Goal: Task Accomplishment & Management: Manage account settings

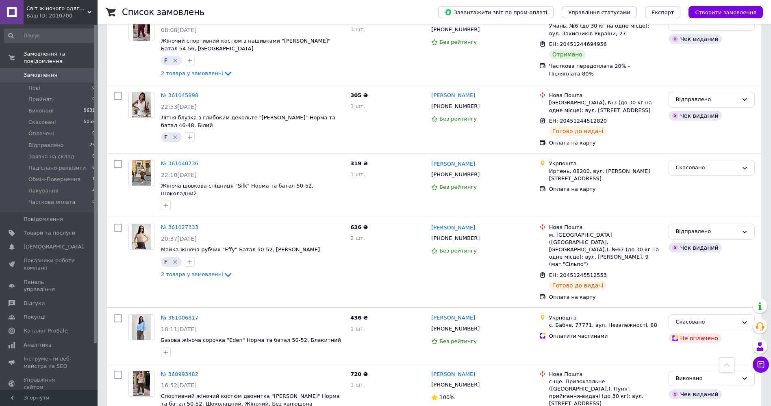
scroll to position [2193, 0]
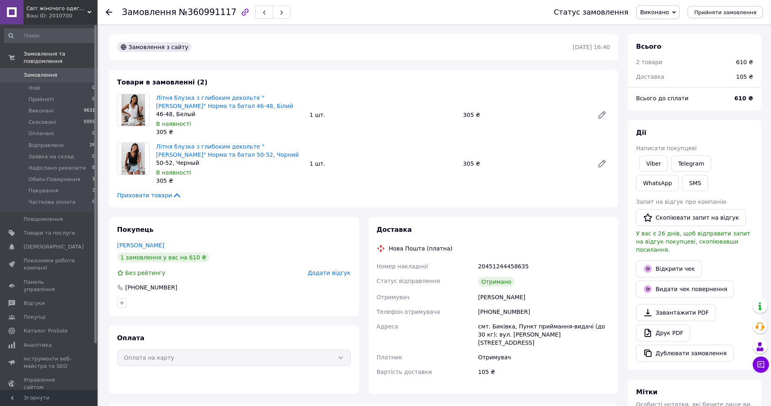
scroll to position [26, 0]
click at [331, 275] on span "Додати відгук" at bounding box center [328, 273] width 43 height 6
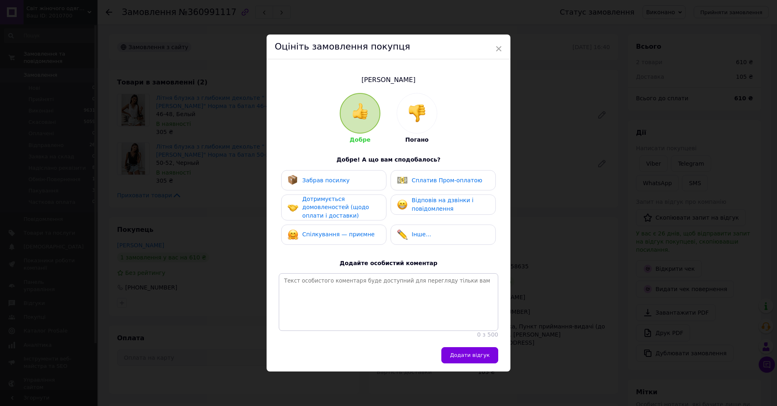
click at [331, 181] on span "Забрав посилку" at bounding box center [326, 180] width 48 height 6
click at [330, 200] on span "Дотримується домовленостей (щодо оплати і доставки)" at bounding box center [335, 207] width 67 height 23
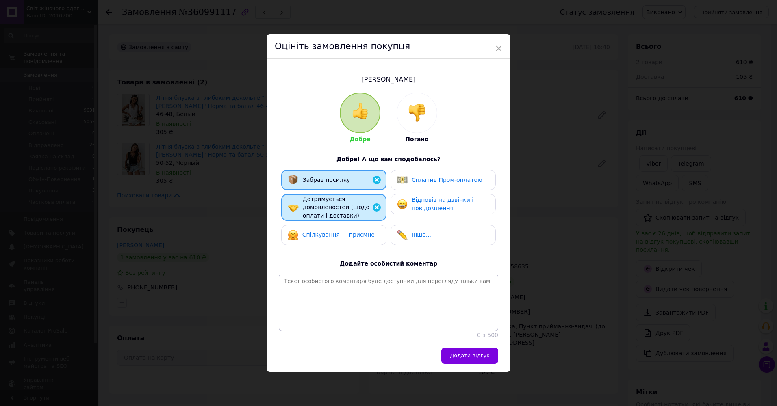
click at [429, 197] on span "Відповів на дзвінки і повідомлення" at bounding box center [442, 204] width 62 height 15
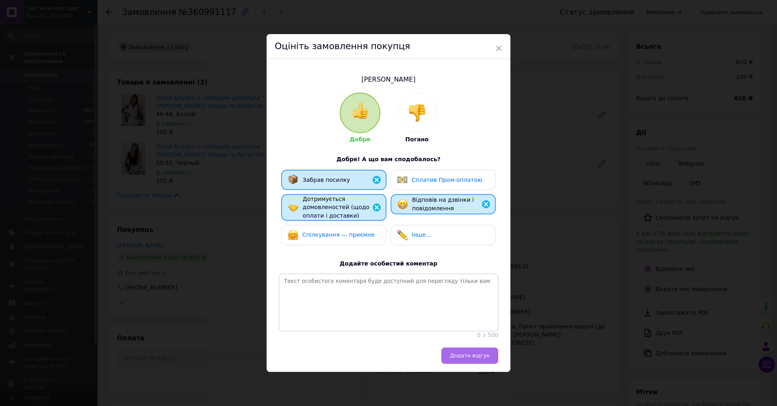
click at [472, 359] on span "Додати відгук" at bounding box center [470, 356] width 40 height 6
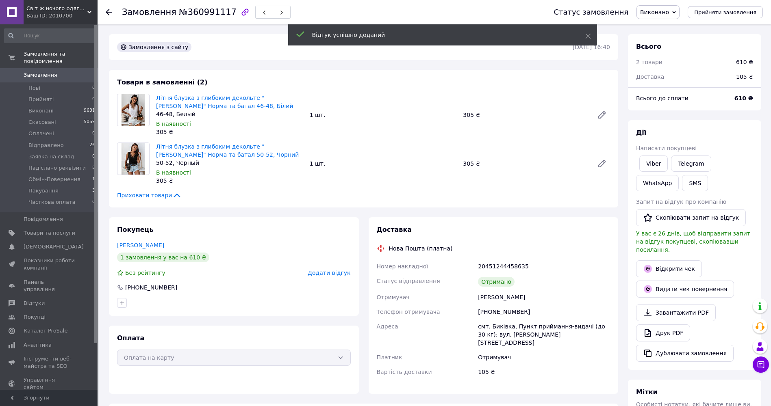
click at [33, 71] on span "Замовлення" at bounding box center [41, 74] width 34 height 7
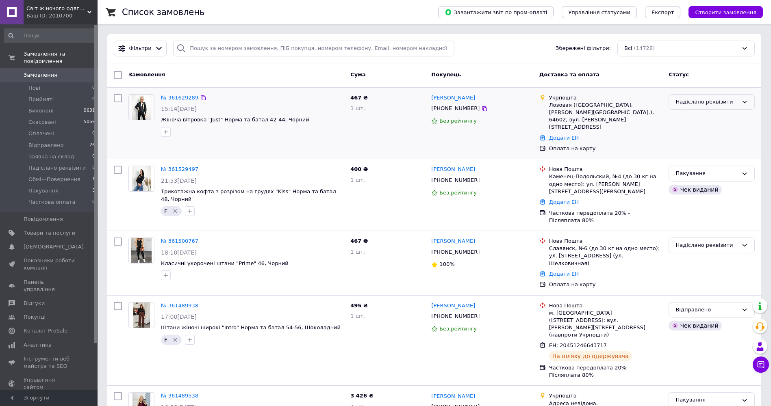
click at [726, 97] on div "Надіслано реквізити" at bounding box center [711, 102] width 86 height 16
click at [694, 163] on li "Оплачено" at bounding box center [711, 163] width 85 height 15
click at [182, 98] on link "№ 361629289" at bounding box center [179, 98] width 37 height 6
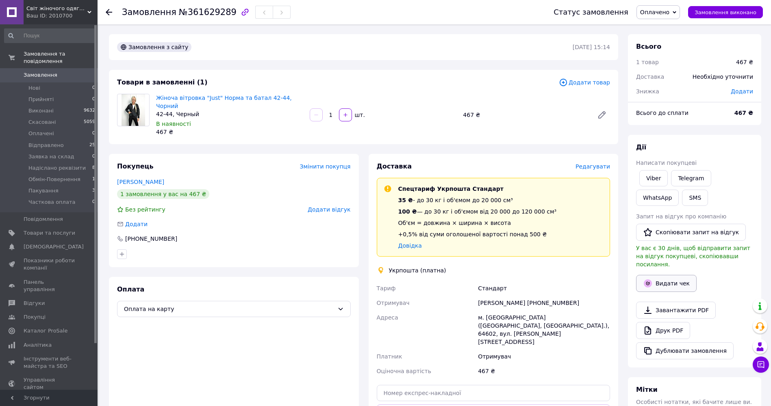
click at [688, 275] on button "Видати чек" at bounding box center [666, 283] width 61 height 17
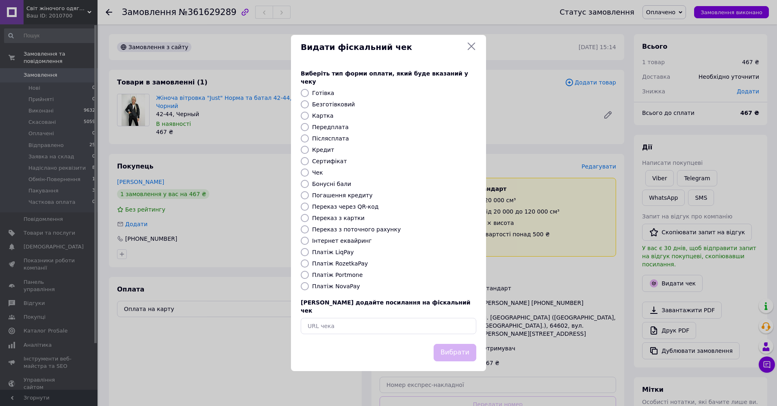
click at [349, 219] on label "Переказ з картки" at bounding box center [338, 218] width 52 height 6
click at [309, 219] on input "Переказ з картки" at bounding box center [305, 218] width 8 height 8
radio input "true"
click at [455, 344] on button "Вибрати" at bounding box center [454, 352] width 43 height 17
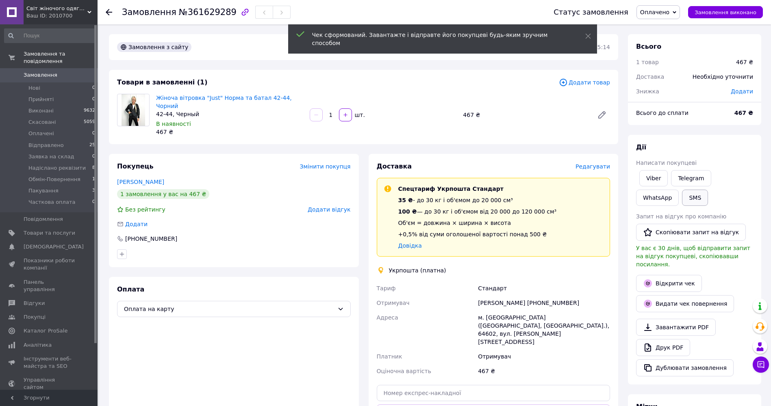
click at [682, 194] on button "SMS" at bounding box center [695, 198] width 26 height 16
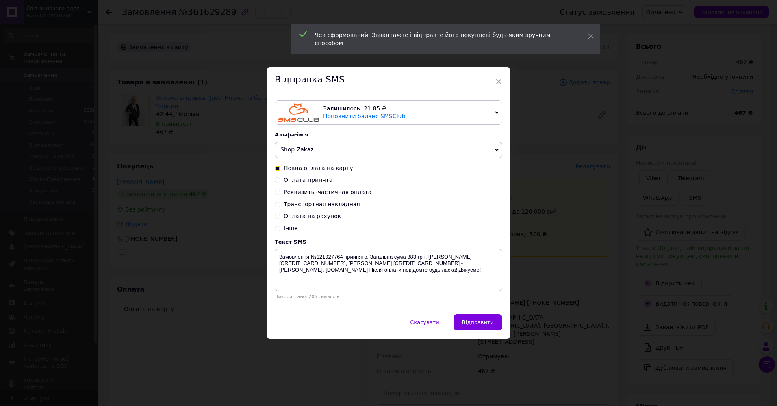
click at [314, 180] on span "Оплата принята" at bounding box center [308, 180] width 49 height 6
click at [280, 180] on input "Оплата принята" at bounding box center [278, 180] width 6 height 6
radio input "true"
radio input "false"
type textarea "Оплата прийнята. Очікуйте повідомлення з номером ттн. Дякуємо за покупку! [DOMA…"
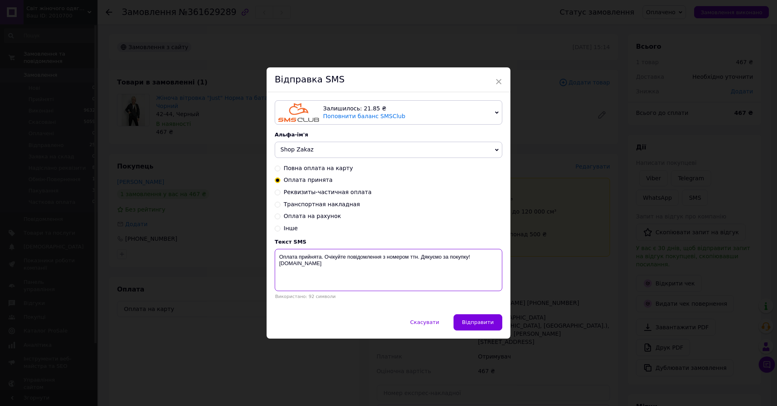
drag, startPoint x: 279, startPoint y: 255, endPoint x: 309, endPoint y: 268, distance: 32.6
click at [315, 272] on textarea "Оплата прийнята. Очікуйте повідомлення з номером ттн. Дякуємо за покупку! [DOMA…" at bounding box center [388, 270] width 227 height 42
click at [497, 77] on span "×" at bounding box center [498, 82] width 7 height 14
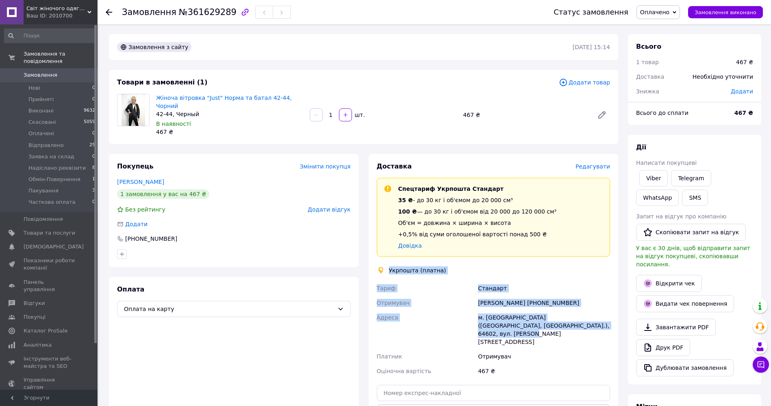
drag, startPoint x: 389, startPoint y: 263, endPoint x: 577, endPoint y: 323, distance: 197.2
click at [577, 323] on div "Доставка Редагувати Спецтариф Укрпошта Стандарт 35 ₴ - до 30 кг і об'ємом до 20…" at bounding box center [494, 309] width 234 height 295
copy div "Укрпошта (платна) [PERSON_NAME] Отримувач [PERSON_NAME] [PHONE_NUMBER] Адреса м…"
click at [667, 15] on span "Оплачено" at bounding box center [654, 12] width 29 height 6
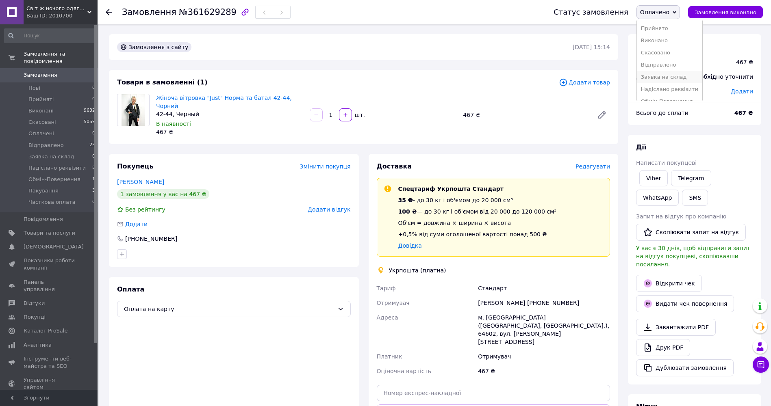
click at [686, 74] on li "Заявка на склад" at bounding box center [668, 77] width 65 height 12
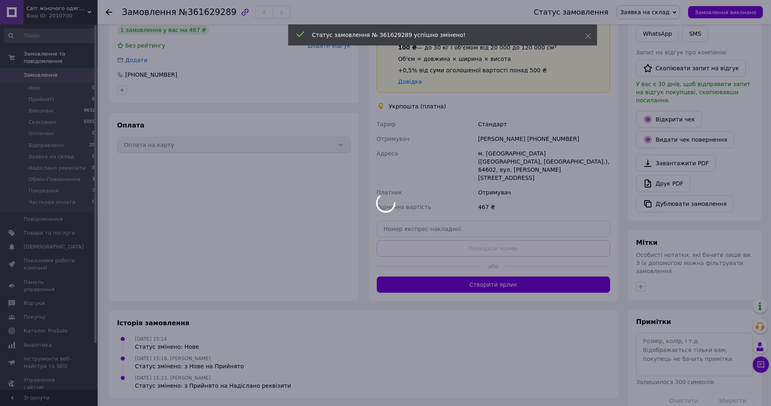
scroll to position [169, 0]
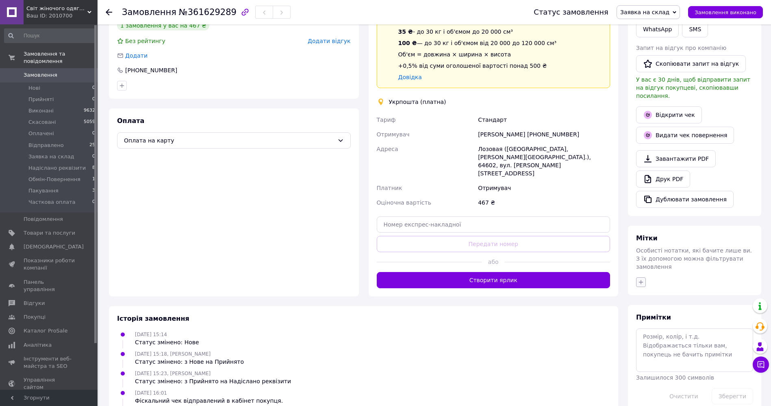
click at [641, 279] on icon "button" at bounding box center [640, 282] width 6 height 6
click at [672, 329] on div "F" at bounding box center [685, 332] width 91 height 7
checkbox input "true"
click at [699, 404] on button "Додати мітку" at bounding box center [685, 412] width 91 height 16
click at [699, 393] on div "Примітки Залишилося 300 символів Очистити Зберегти" at bounding box center [694, 359] width 133 height 108
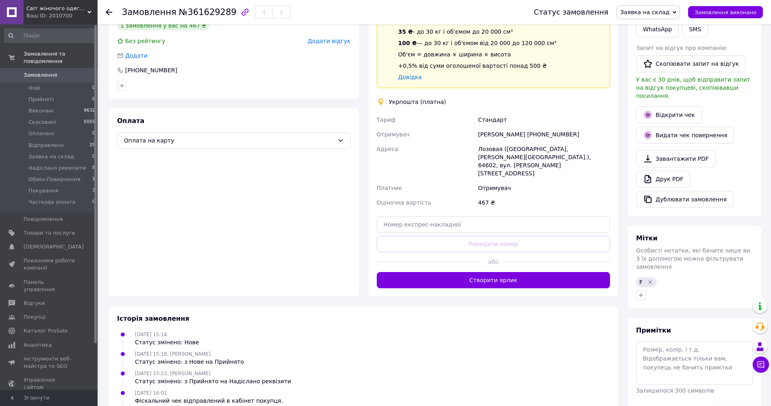
click at [37, 71] on span "Замовлення" at bounding box center [41, 74] width 34 height 7
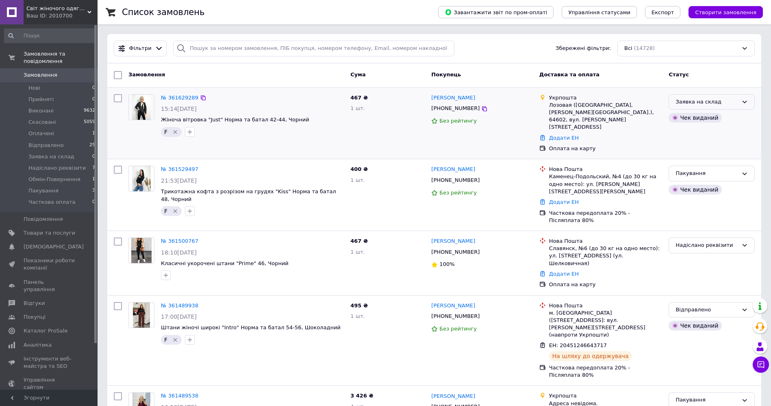
click at [736, 102] on div "Заявка на склад" at bounding box center [706, 102] width 63 height 9
click at [697, 156] on li "Пакування" at bounding box center [711, 156] width 85 height 15
click at [37, 71] on span "Замовлення" at bounding box center [41, 74] width 34 height 7
click at [32, 71] on span "Замовлення" at bounding box center [41, 74] width 34 height 7
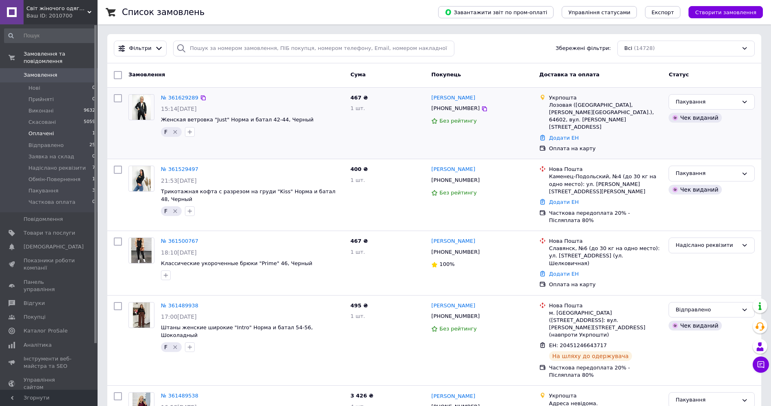
click at [47, 130] on span "Оплачені" at bounding box center [41, 133] width 26 height 7
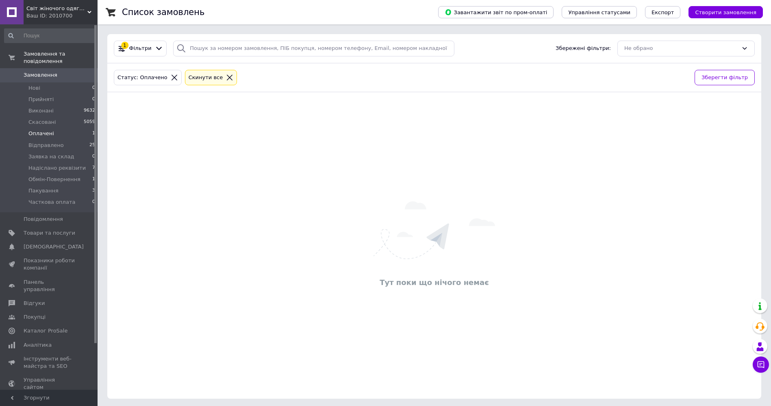
click at [33, 71] on span "Замовлення" at bounding box center [41, 74] width 34 height 7
